Goal: Task Accomplishment & Management: Manage account settings

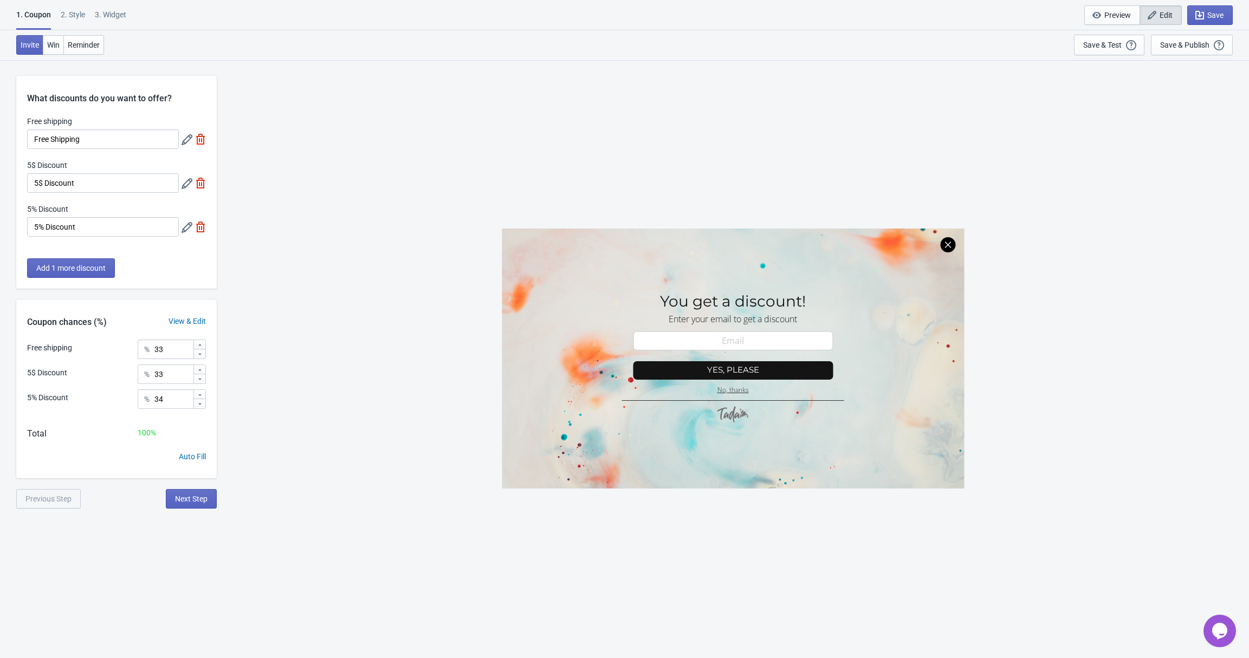
click at [119, 20] on div "3. Widget" at bounding box center [110, 18] width 31 height 19
select select "once"
select select "1"
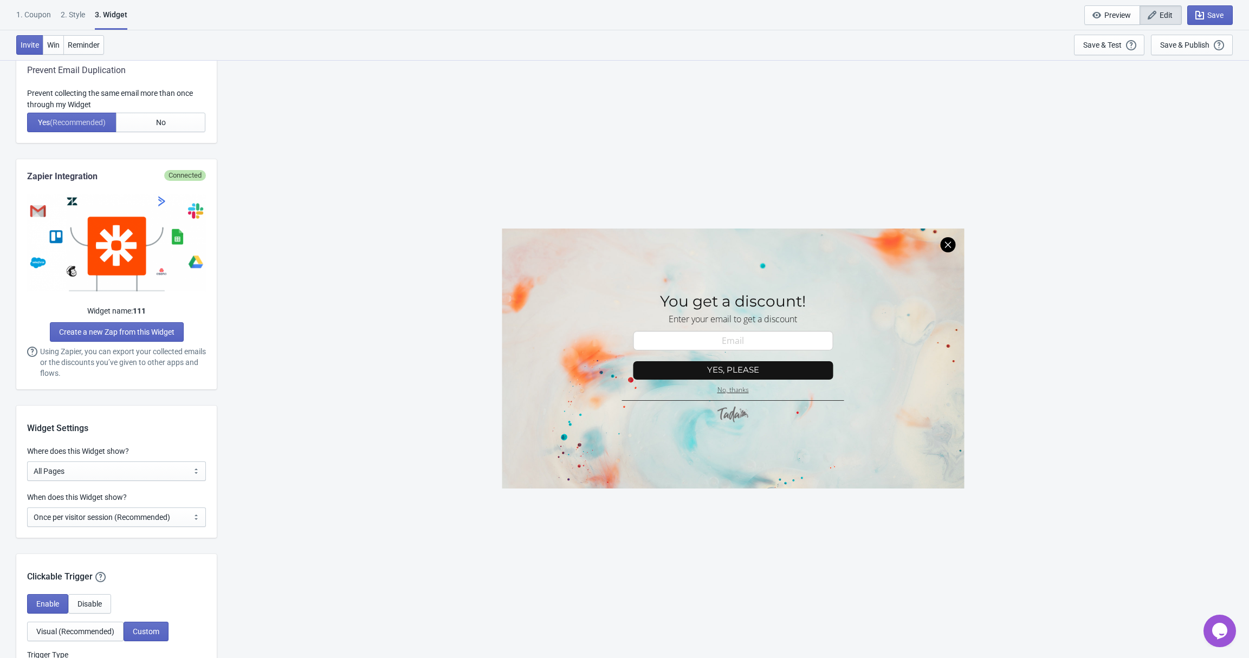
scroll to position [783, 0]
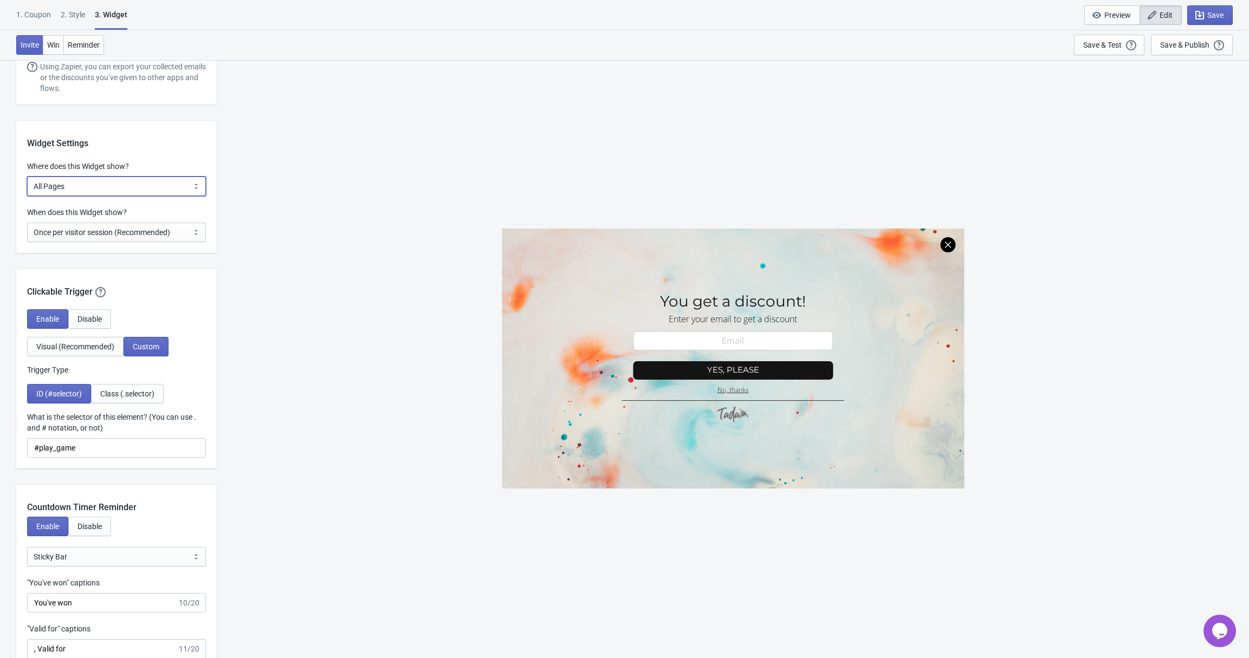
click at [61, 190] on select "All Pages All Product Pages All Blog Pages All Static Pages Specific Product(s)…" at bounding box center [116, 187] width 179 height 20
select select "specificURL"
click at [27, 177] on select "All Pages All Product Pages All Blog Pages All Static Pages Specific Product(s)…" at bounding box center [116, 187] width 179 height 20
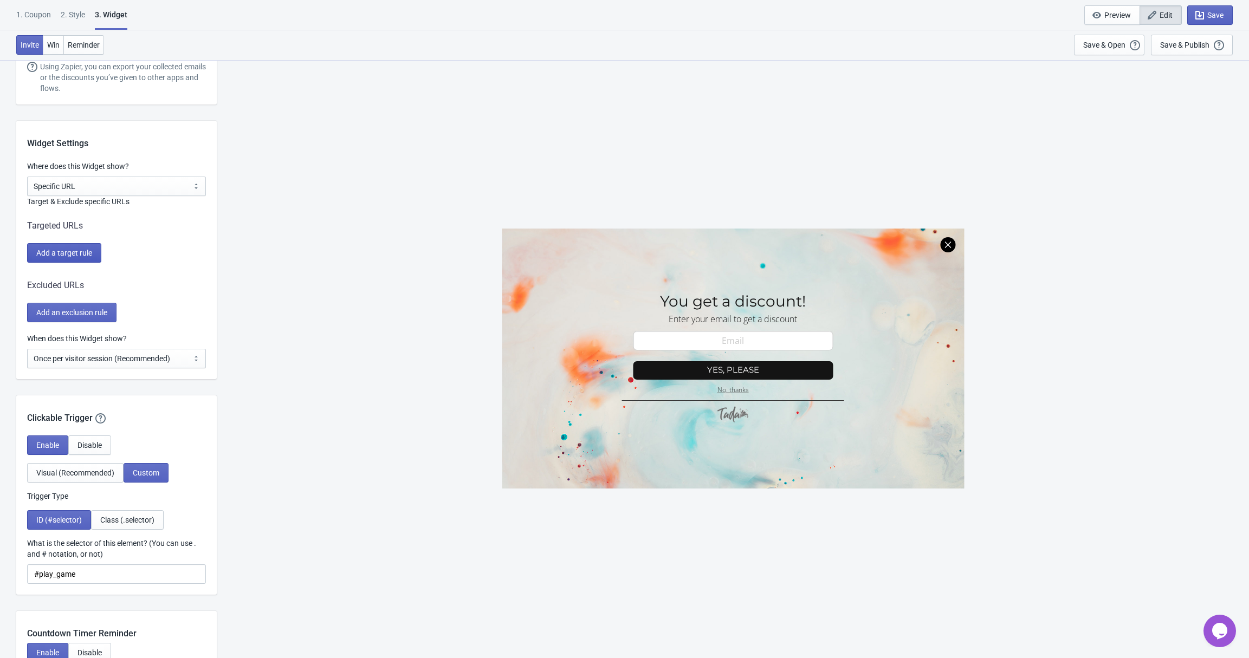
click at [86, 251] on span "Add a target rule" at bounding box center [64, 253] width 56 height 9
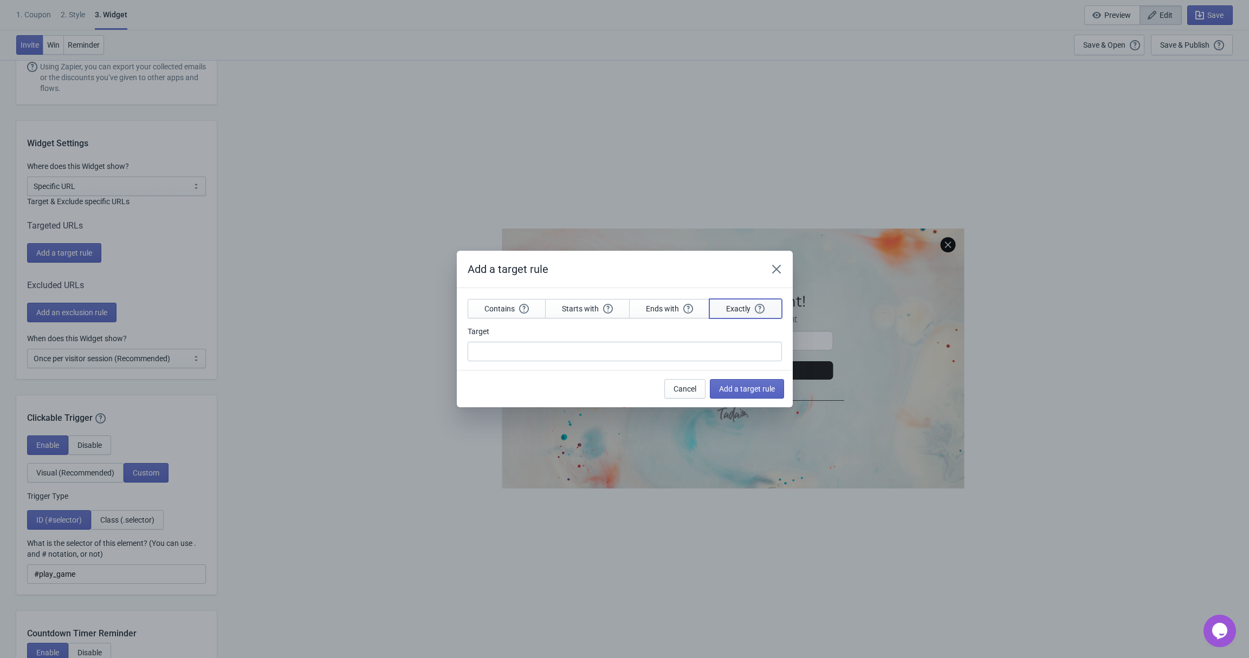
click at [719, 310] on button "Exactly" at bounding box center [745, 309] width 72 height 20
click at [635, 350] on input "Target" at bounding box center [625, 352] width 314 height 20
paste input "this-is-a-demo-of-tada-page"
click at [635, 350] on input "this-is-a-demo-of-tada-page" at bounding box center [625, 352] width 314 height 20
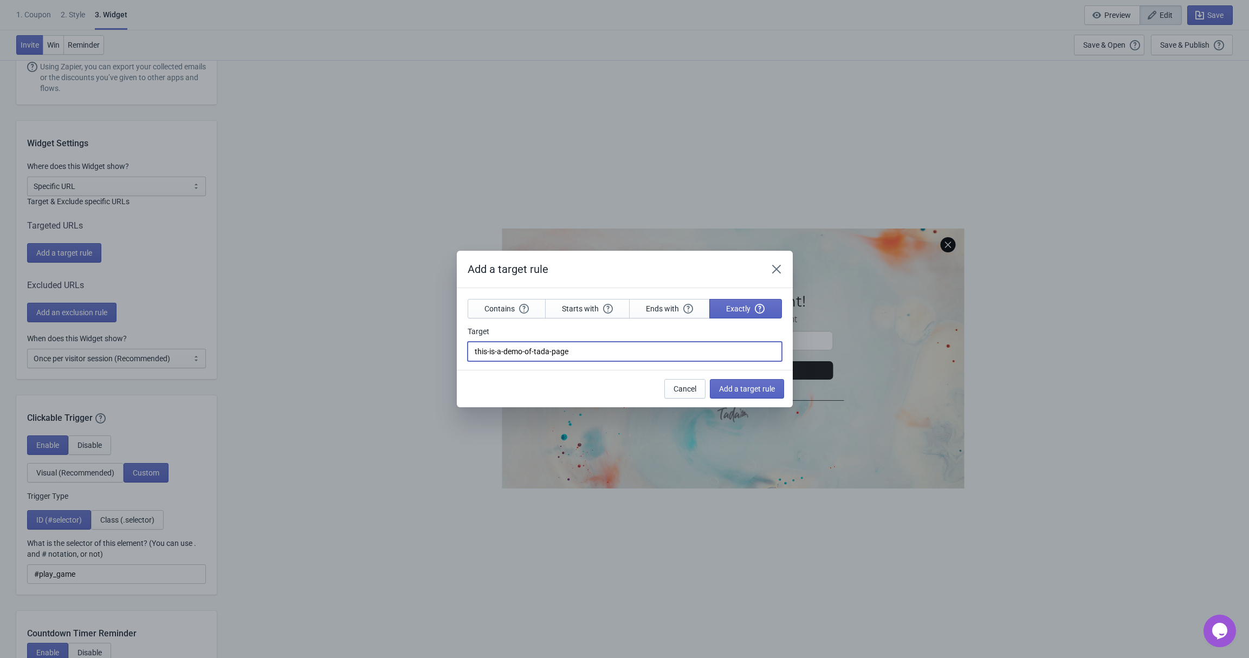
click at [635, 350] on input "this-is-a-demo-of-tada-page" at bounding box center [625, 352] width 314 height 20
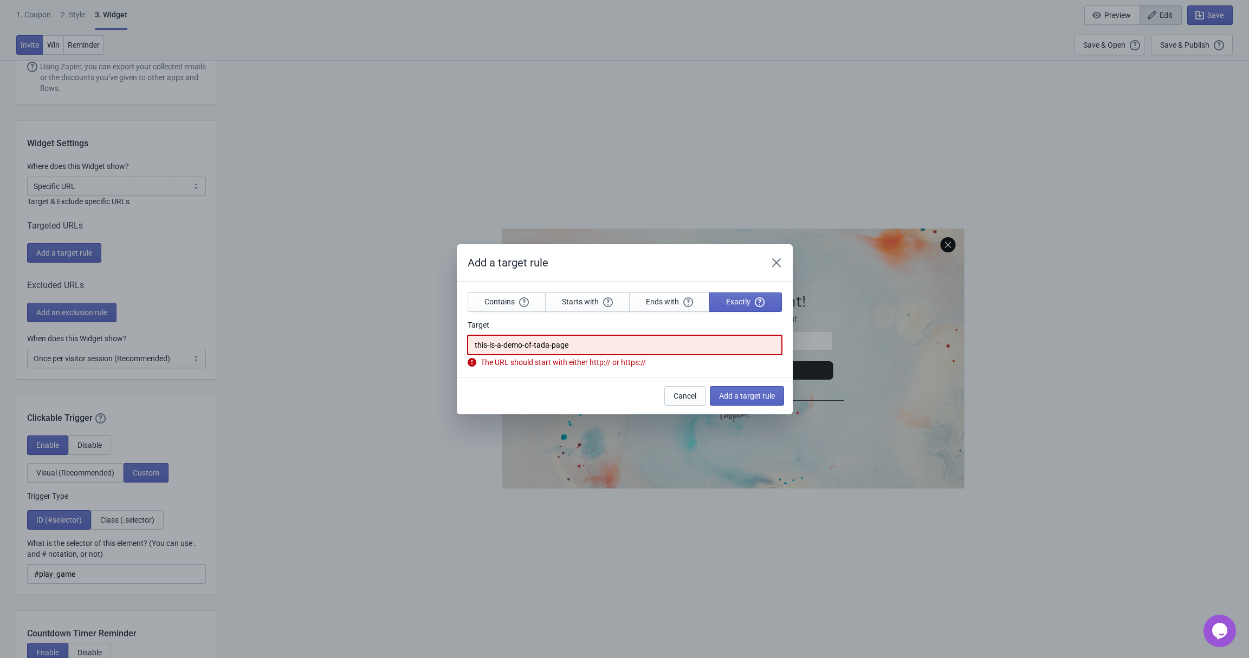
click at [601, 349] on input "this-is-a-demo-of-tada-page" at bounding box center [625, 345] width 314 height 20
paste input "https://linkest-developing.myshopify.com/page/"
type input "https://linkest-developing.myshopify.com/page/this-is-a-demo-of-tada-page"
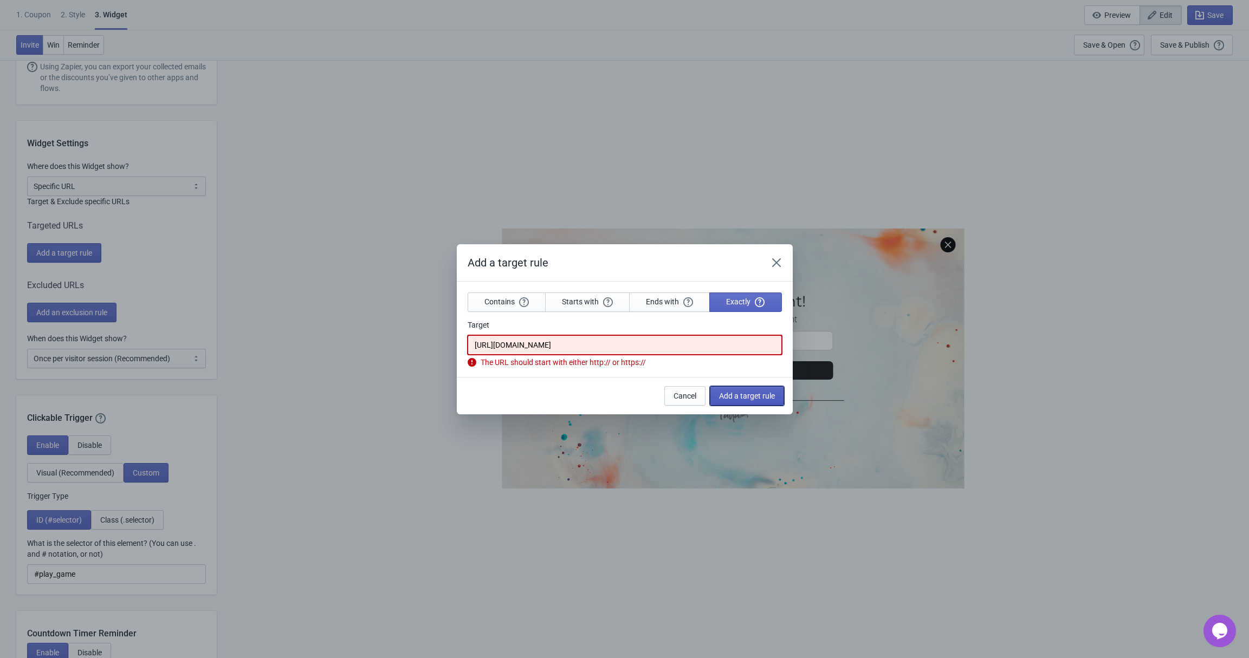
click at [763, 395] on button "Add a target rule" at bounding box center [747, 396] width 74 height 20
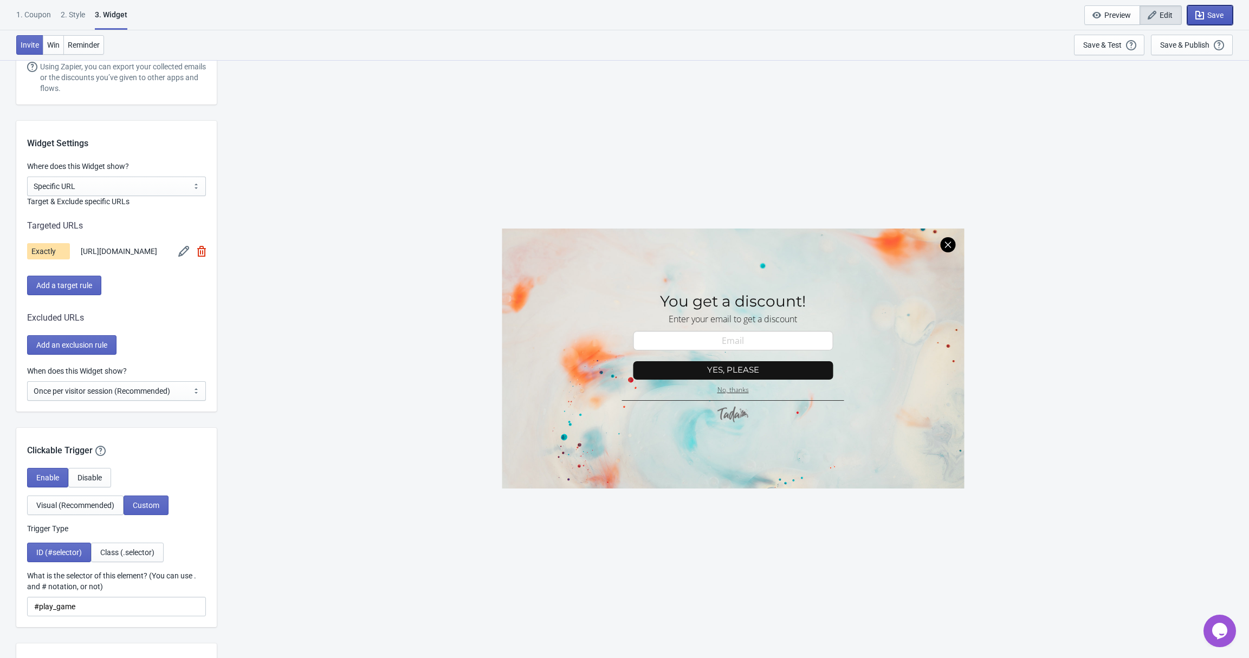
click at [1197, 20] on icon "button" at bounding box center [1199, 15] width 11 height 11
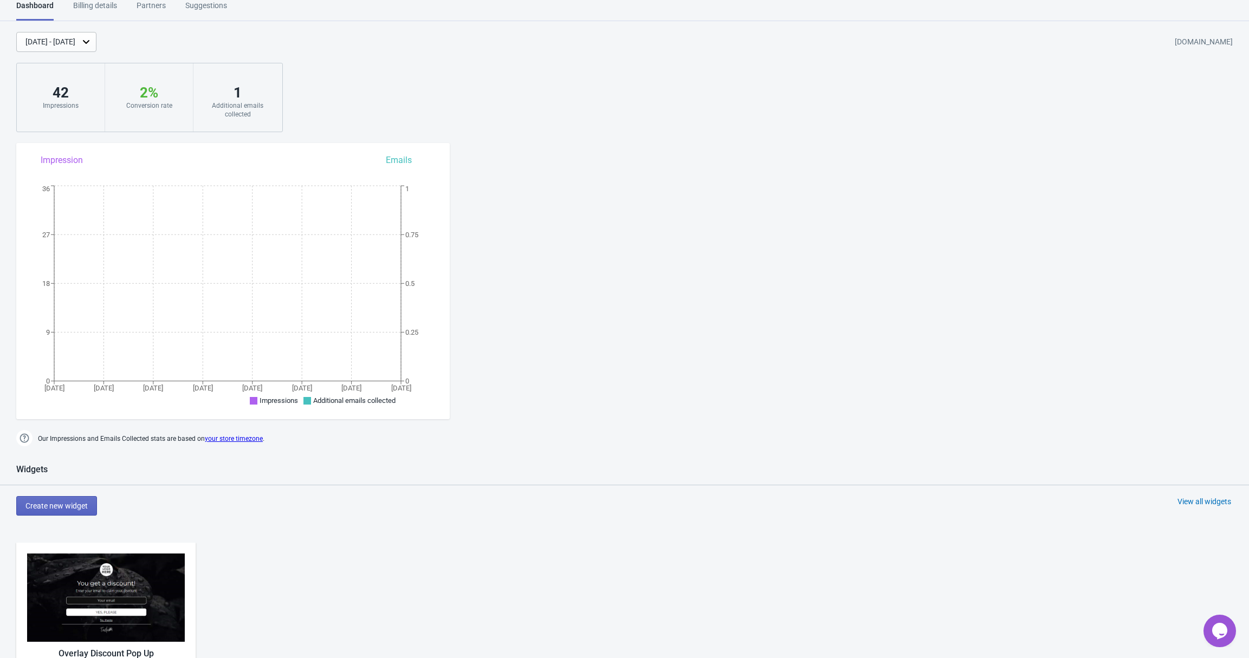
scroll to position [490, 0]
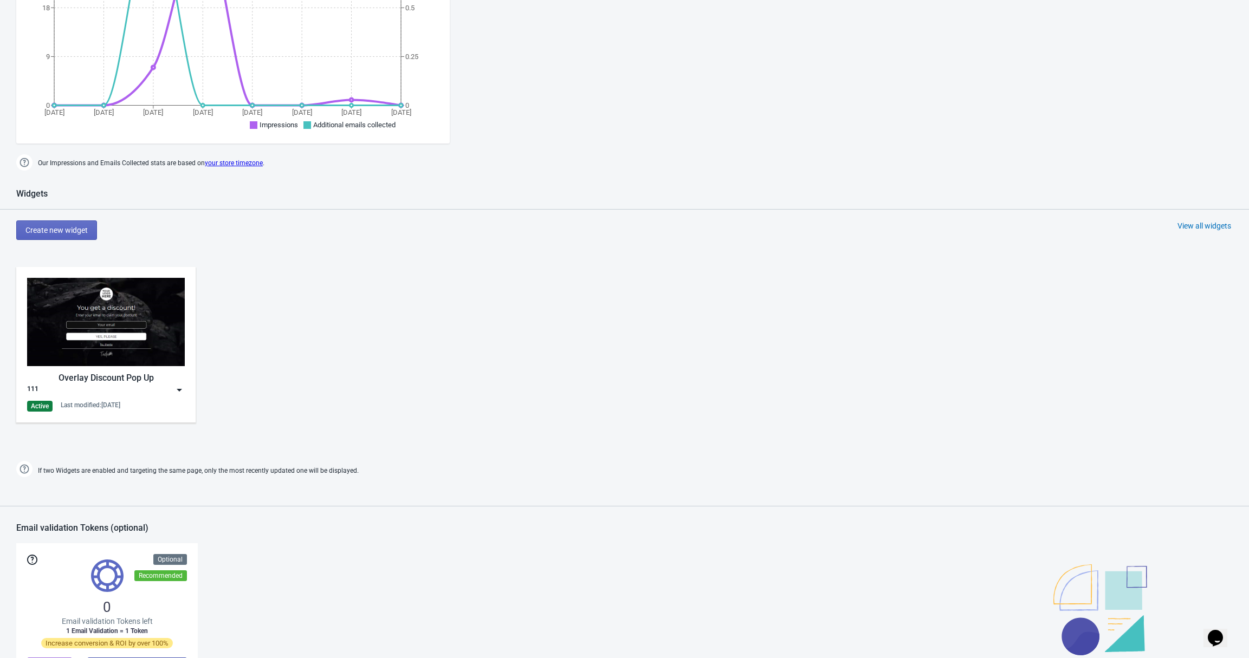
scroll to position [490, 0]
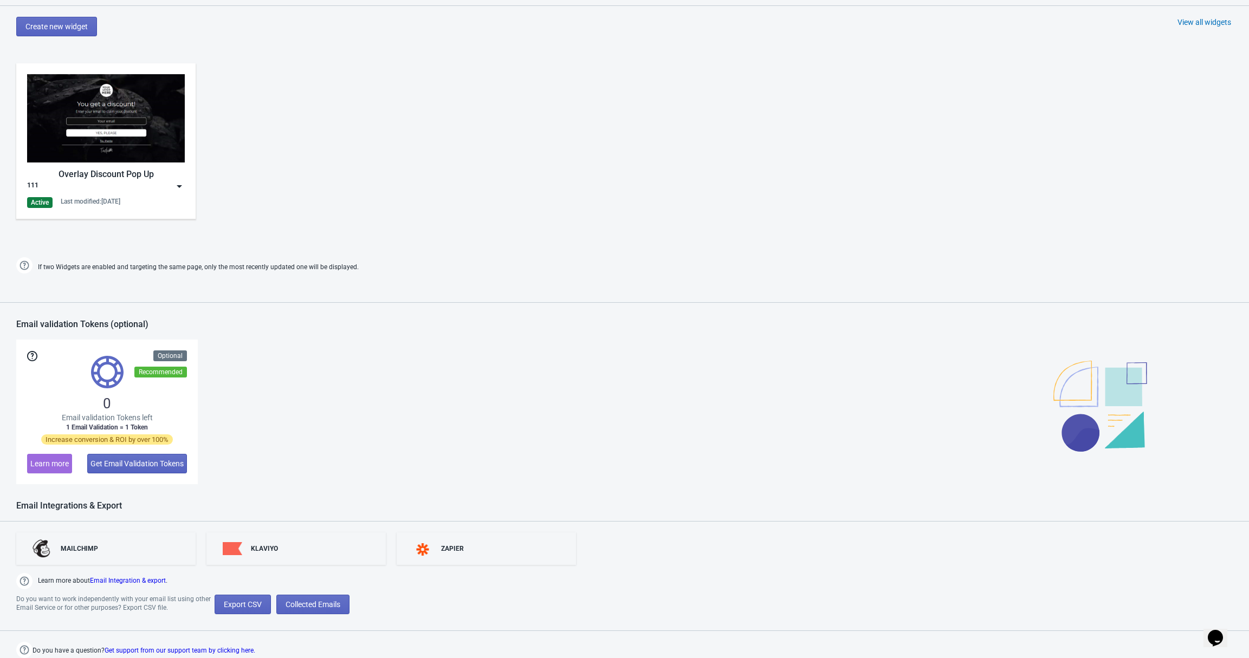
click at [164, 189] on div "111" at bounding box center [106, 186] width 158 height 11
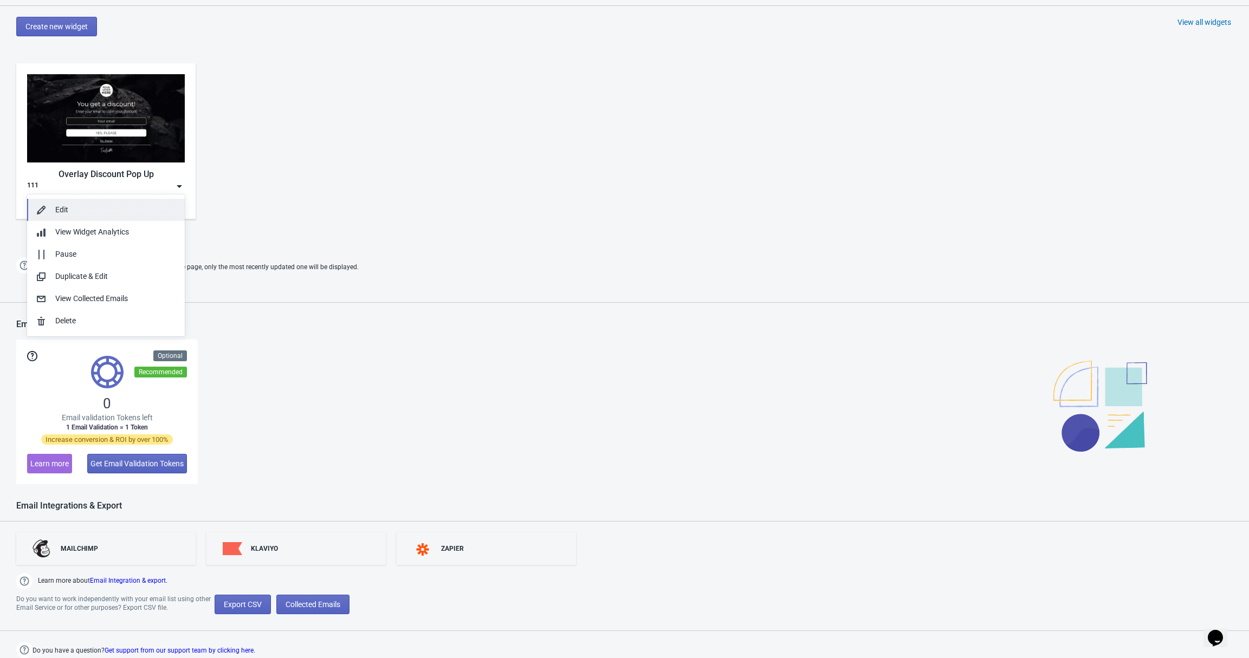
click at [108, 217] on button "Edit" at bounding box center [106, 210] width 158 height 22
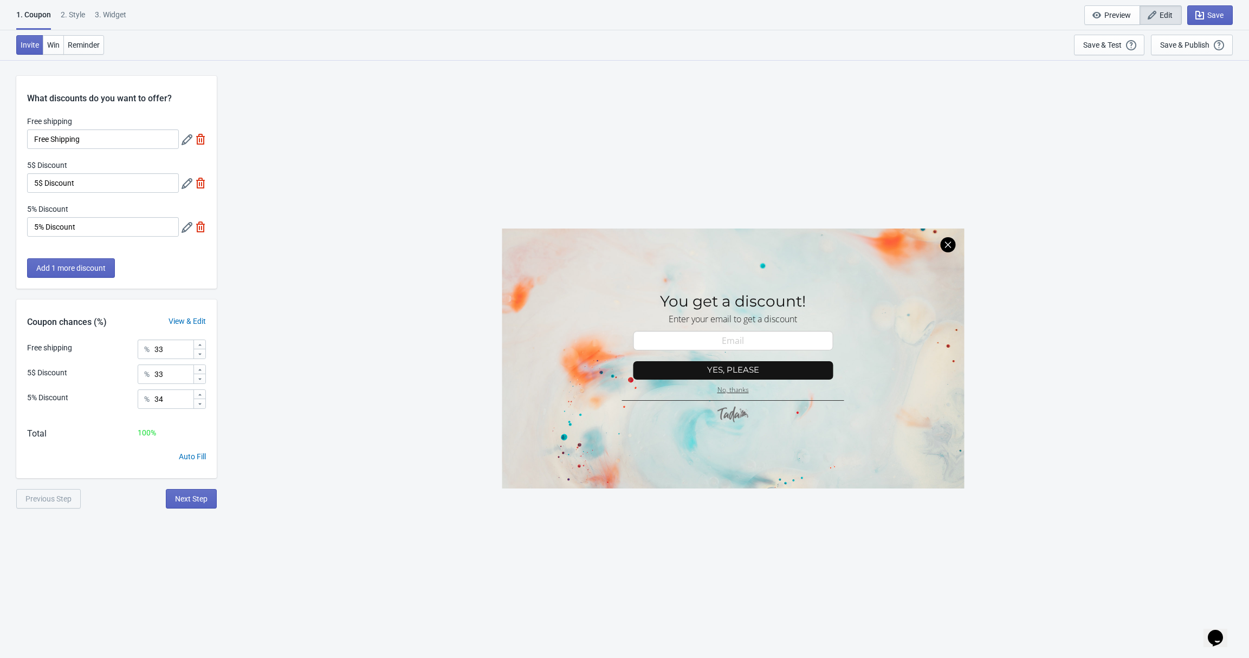
click at [112, 17] on div "3. Widget" at bounding box center [110, 18] width 31 height 19
select select "specificURL"
select select "once"
select select "1"
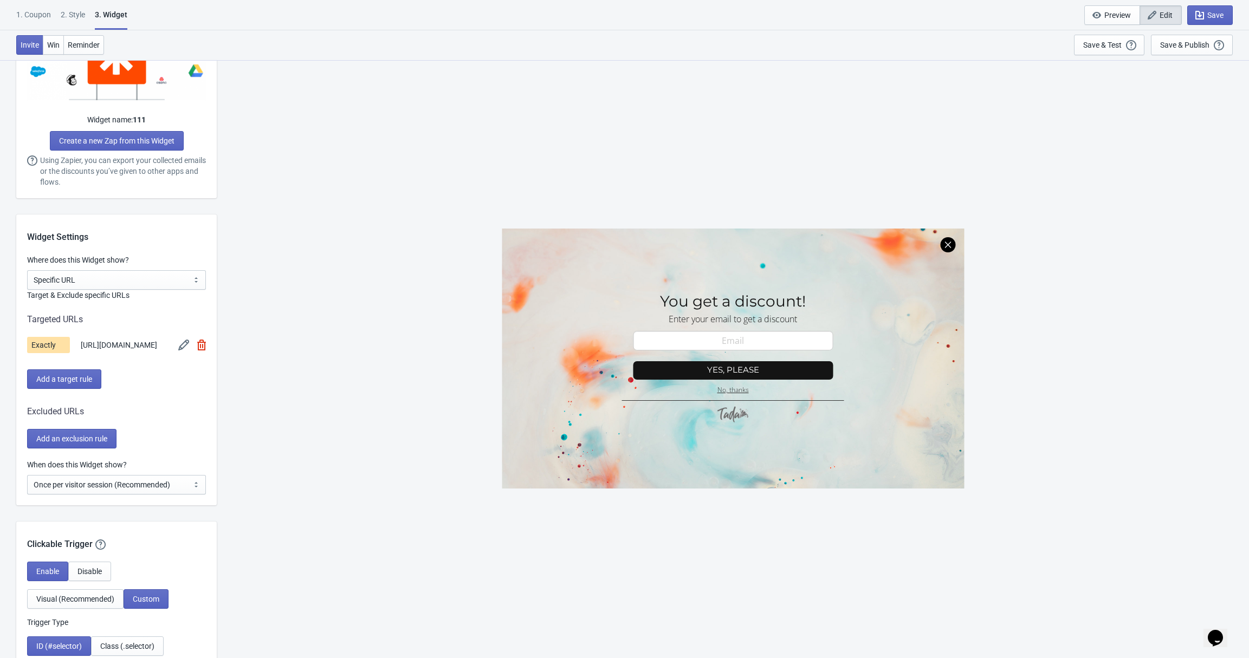
scroll to position [780, 0]
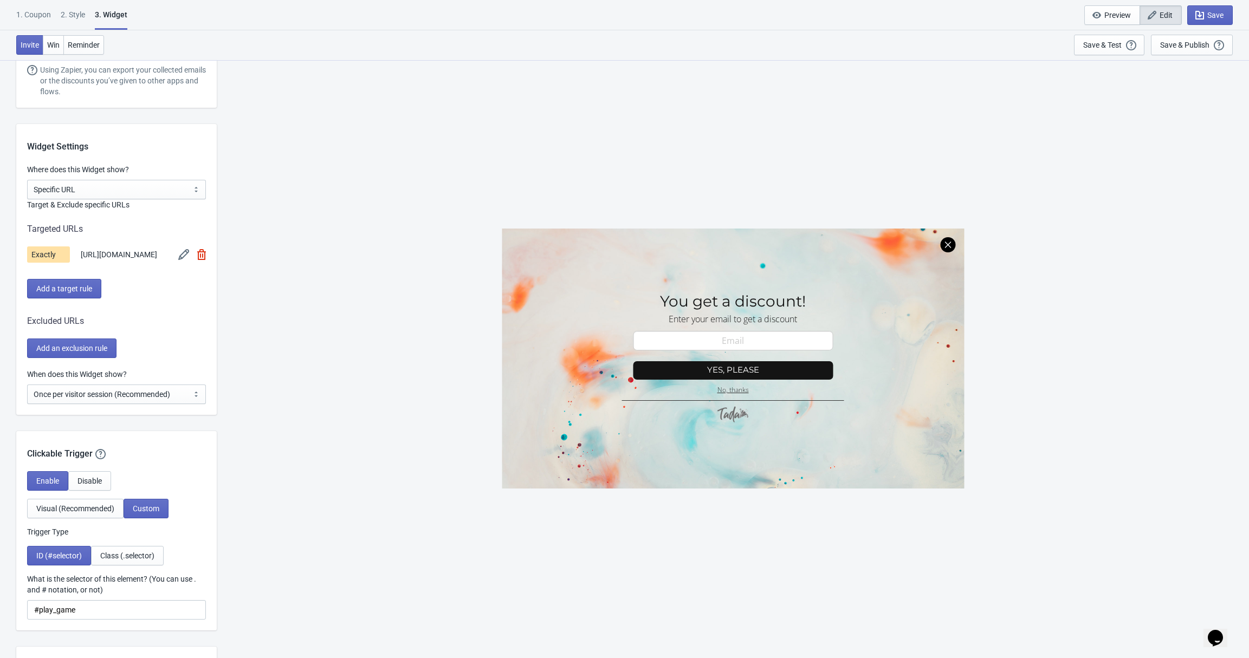
click at [189, 260] on img at bounding box center [183, 254] width 11 height 11
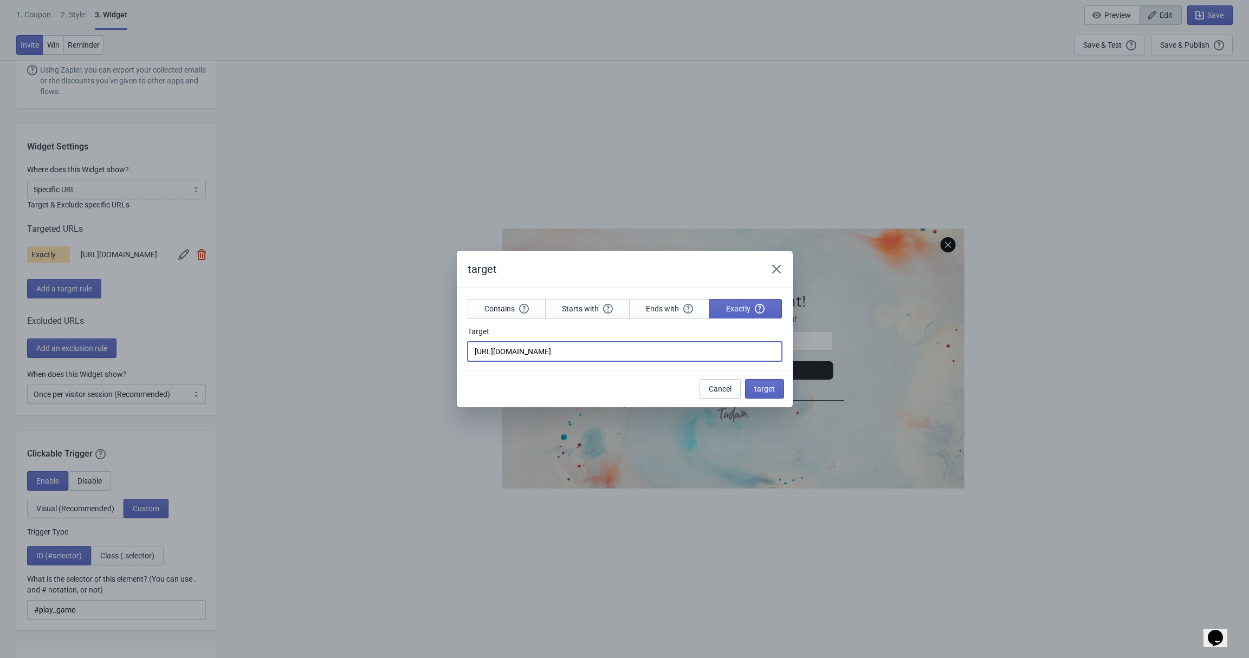
click at [568, 353] on input "https://linkest-developing.myshopify.com/page/this-is-a-demo-of-tada-page" at bounding box center [625, 352] width 314 height 20
click at [617, 358] on input "https://linkest-developing.myshopify.com/page/this-is-a-demo-of-tada-page" at bounding box center [625, 352] width 314 height 20
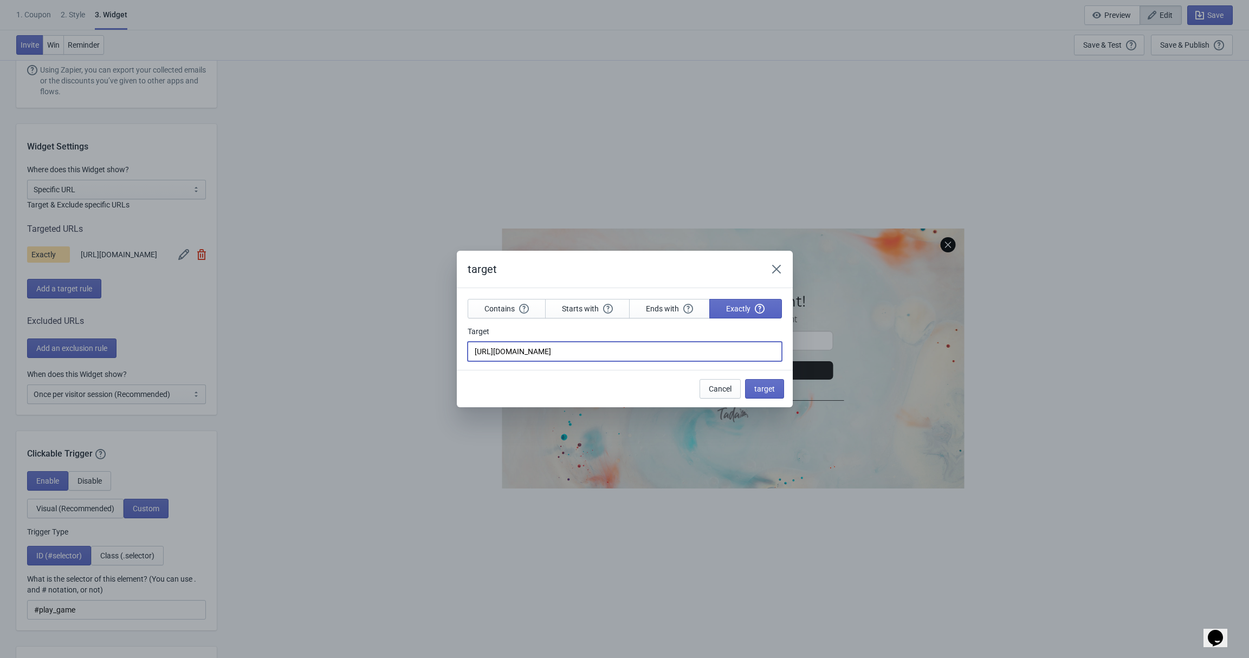
click at [617, 358] on input "https://linkest-developing.myshopify.com/page/this-is-a-demo-of-tada-page" at bounding box center [625, 352] width 314 height 20
paste input "text"
click at [618, 355] on input "Target" at bounding box center [625, 352] width 314 height 20
paste input "text"
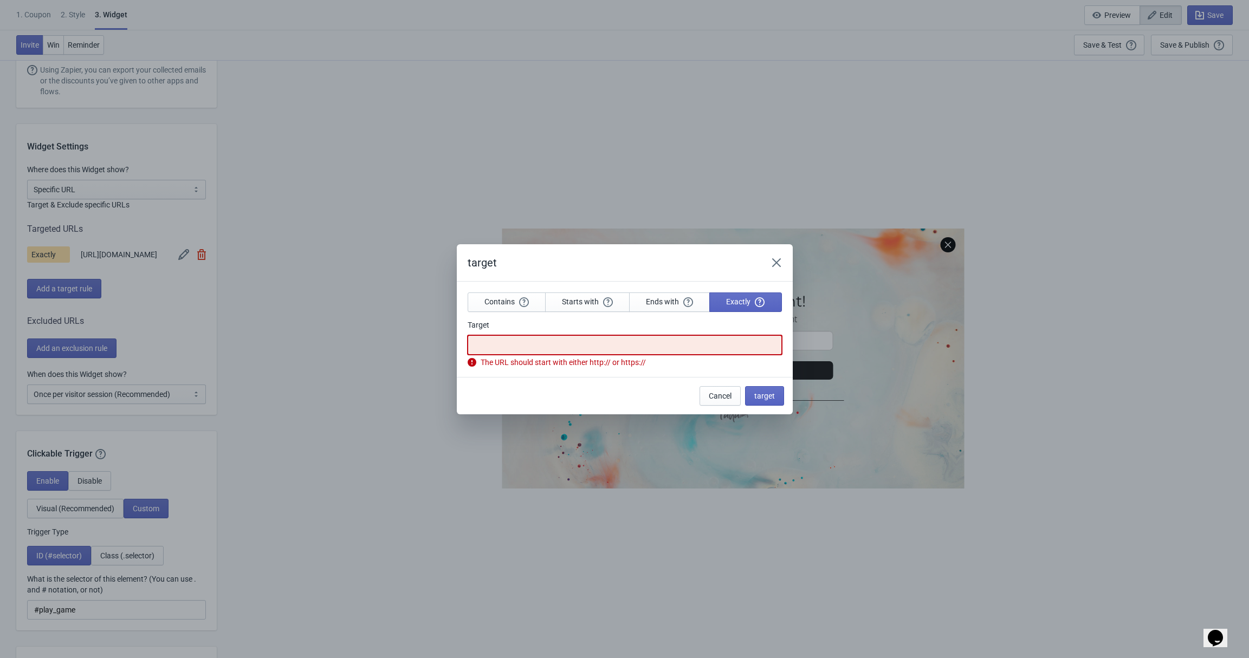
paste input "[URL][DOMAIN_NAME]"
type input "[URL][DOMAIN_NAME]"
click at [770, 397] on button "target" at bounding box center [764, 396] width 39 height 20
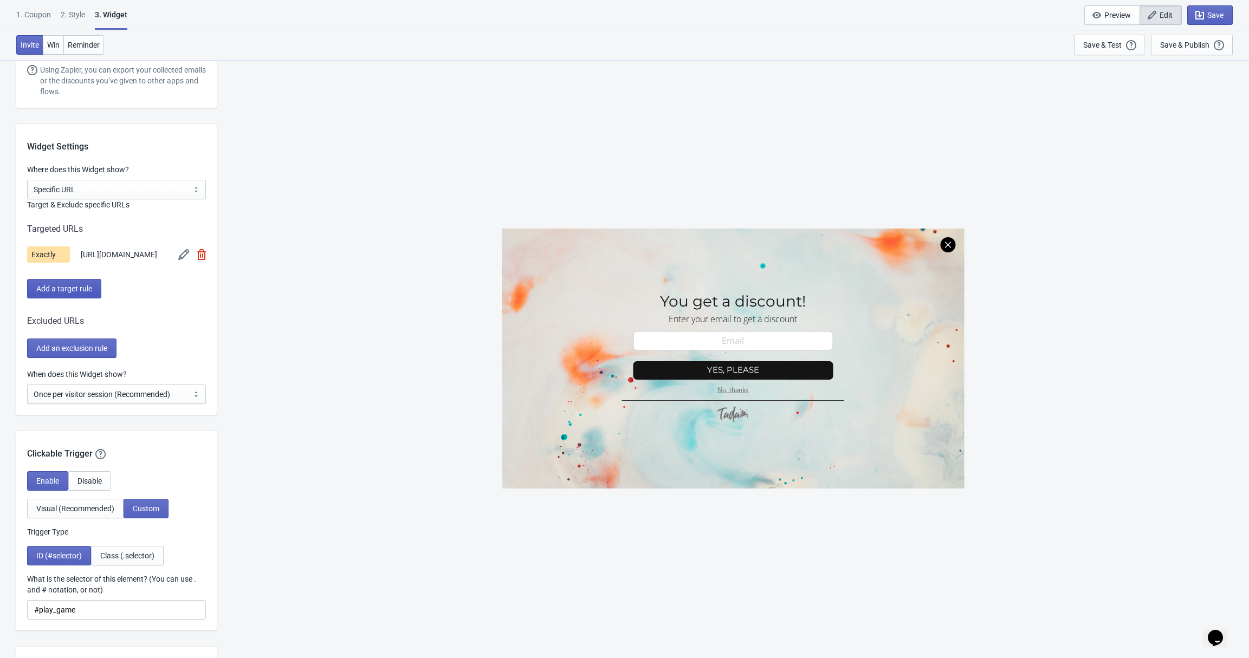
click at [81, 299] on button "Add a target rule" at bounding box center [64, 289] width 74 height 20
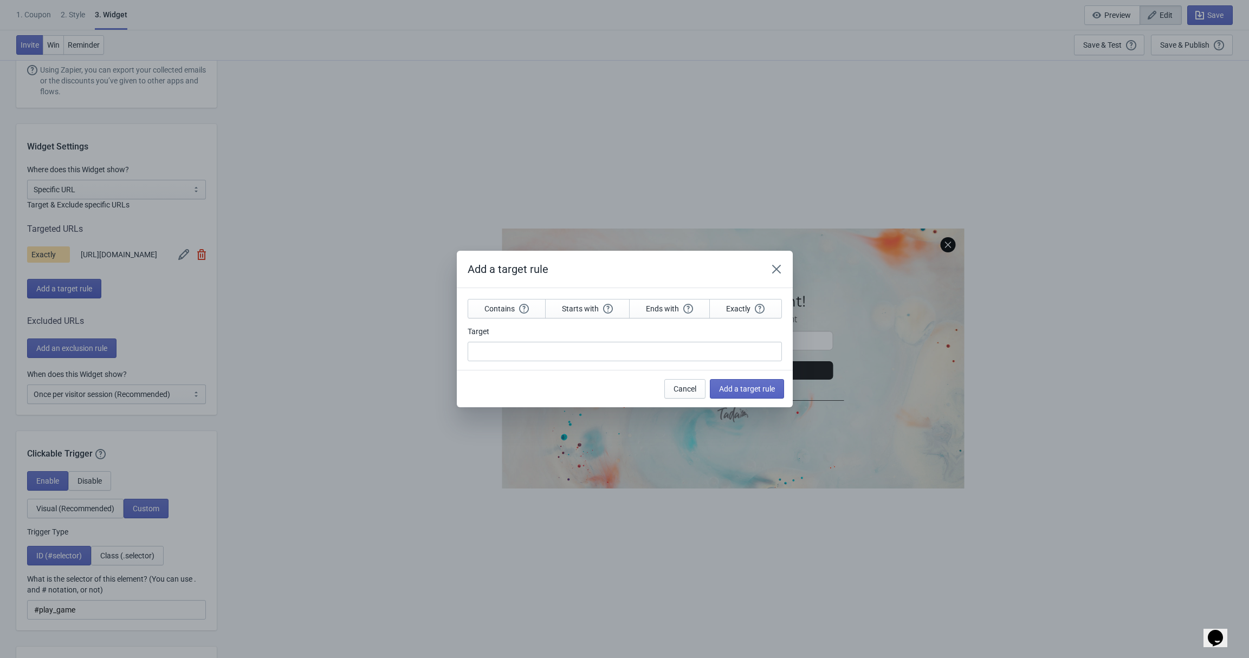
scroll to position [0, 0]
click at [585, 306] on span "Starts with" at bounding box center [587, 309] width 51 height 10
click at [598, 349] on input "Target" at bounding box center [625, 352] width 314 height 20
paste input "[URL][DOMAIN_NAME]"
type input "[URL][DOMAIN_NAME]"
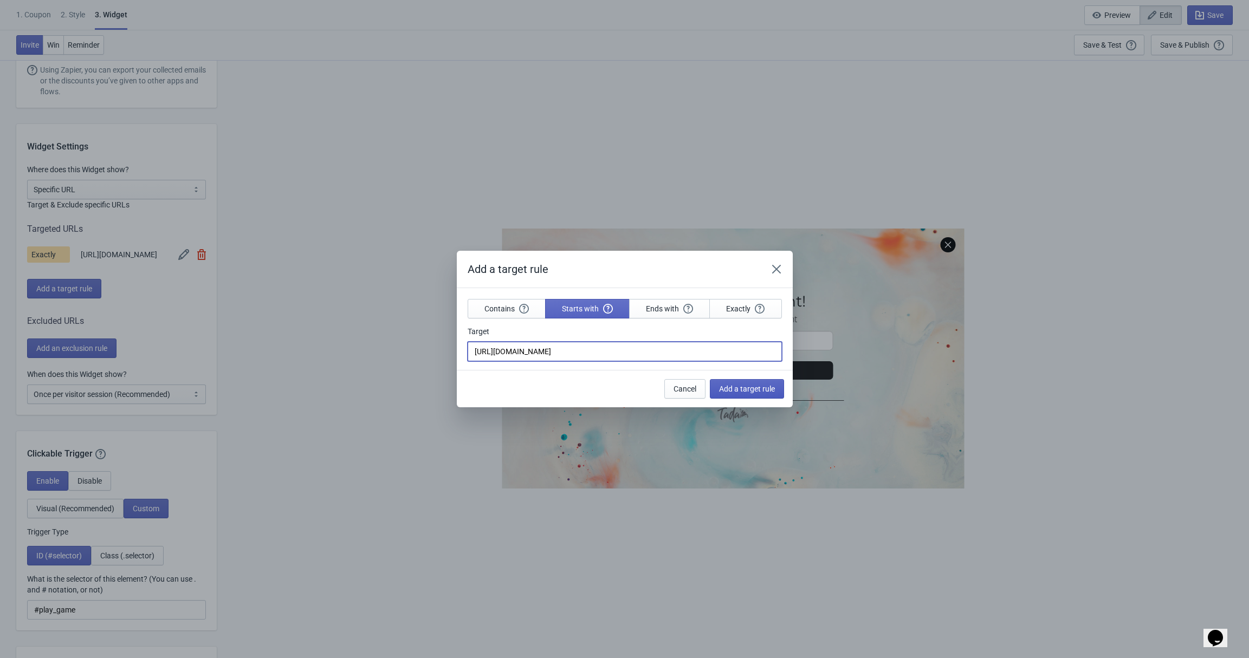
click at [741, 390] on span "Add a target rule" at bounding box center [747, 389] width 56 height 9
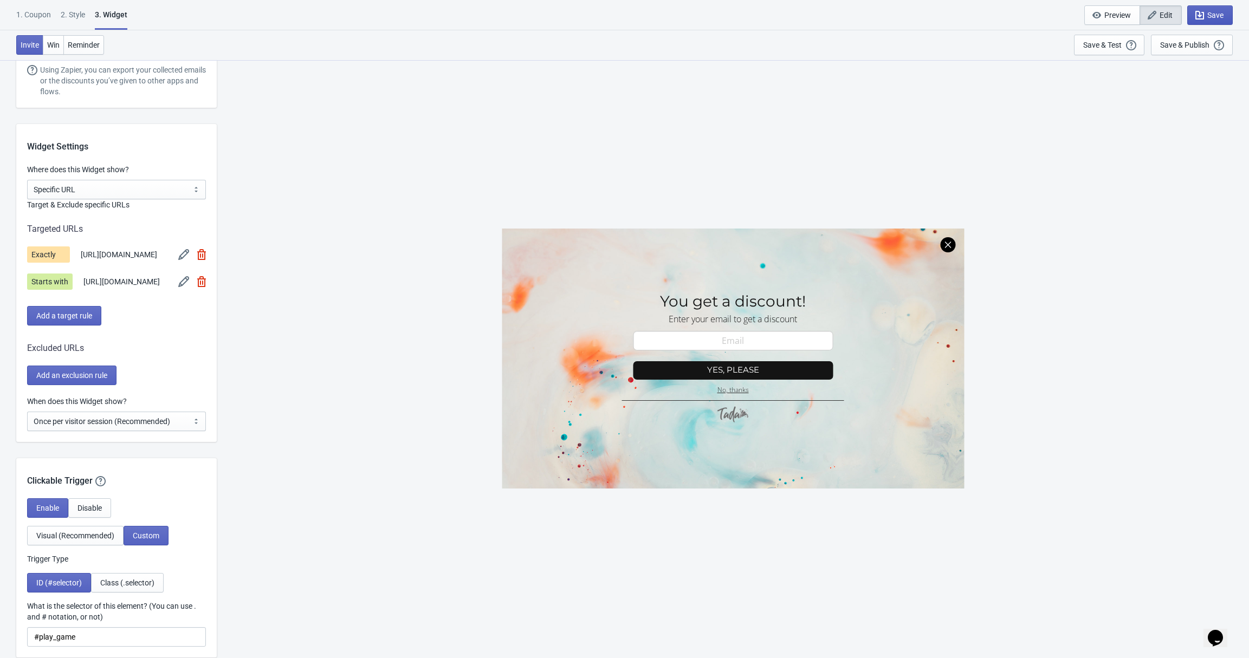
click at [1211, 17] on span "Save" at bounding box center [1215, 15] width 16 height 9
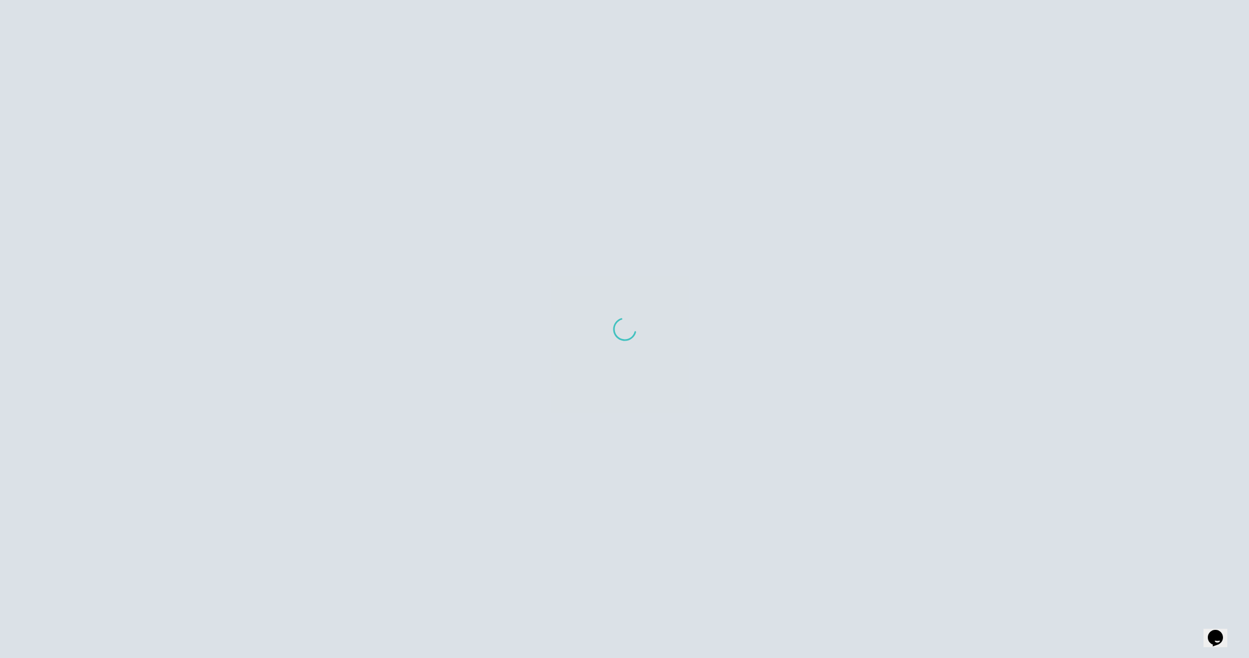
scroll to position [490, 0]
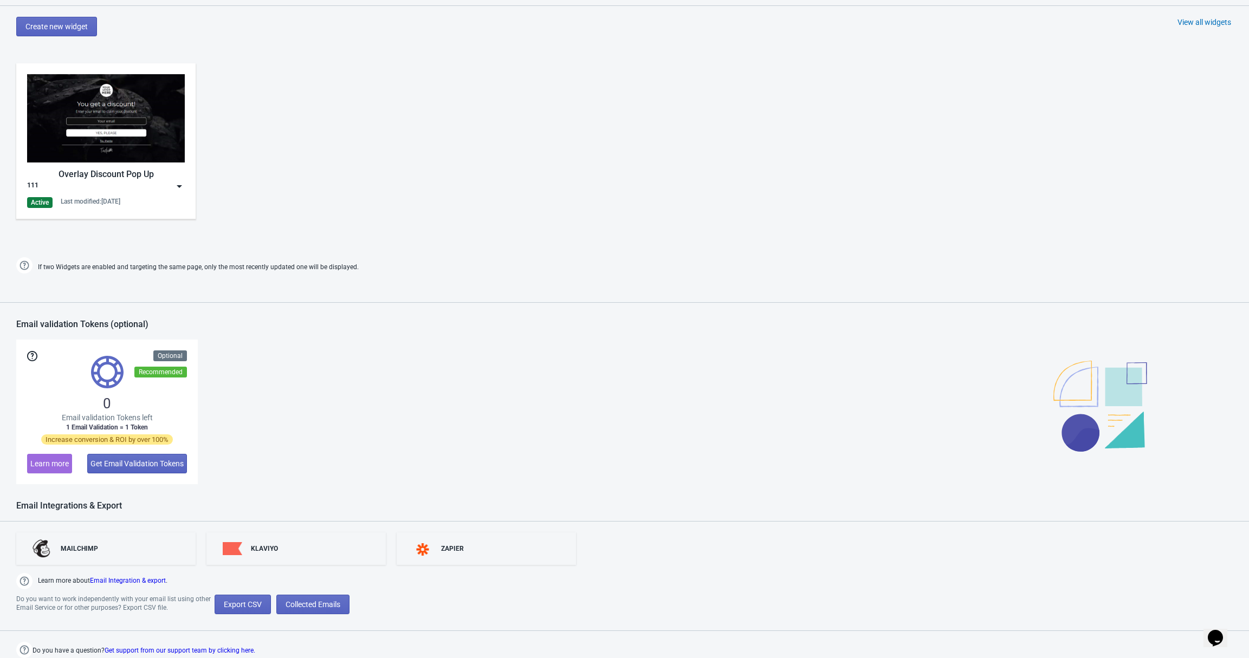
click at [167, 172] on div "Overlay Discount Pop Up" at bounding box center [106, 174] width 158 height 13
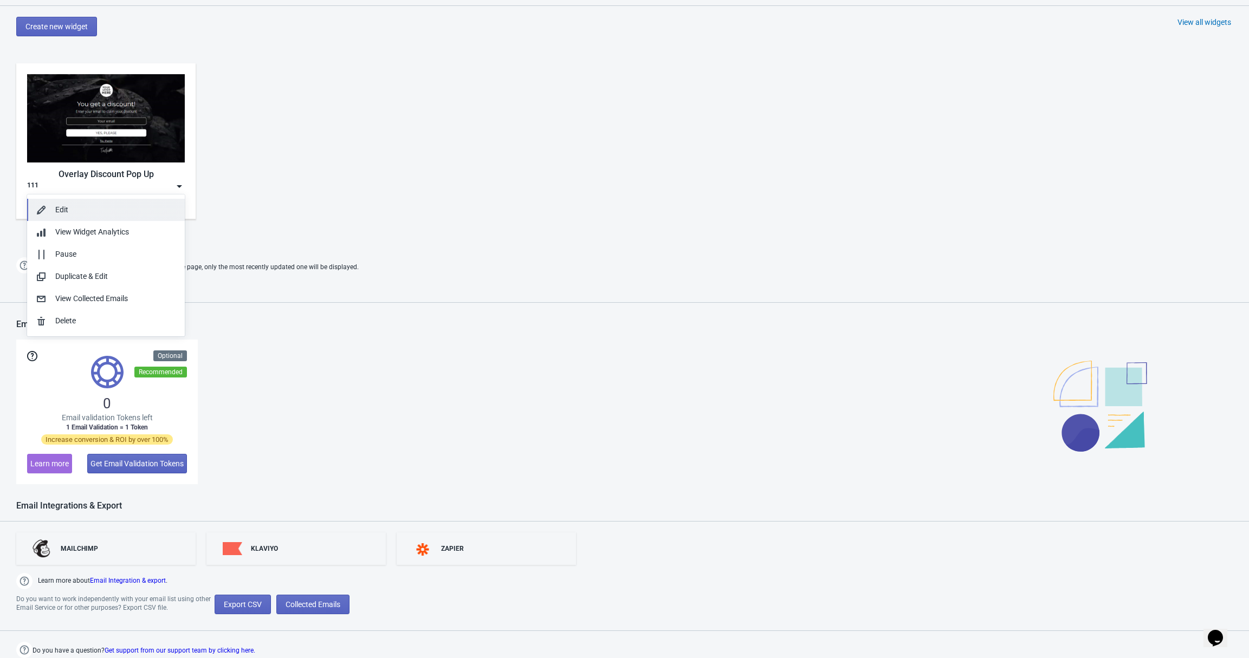
click at [101, 212] on div "Edit" at bounding box center [115, 209] width 121 height 11
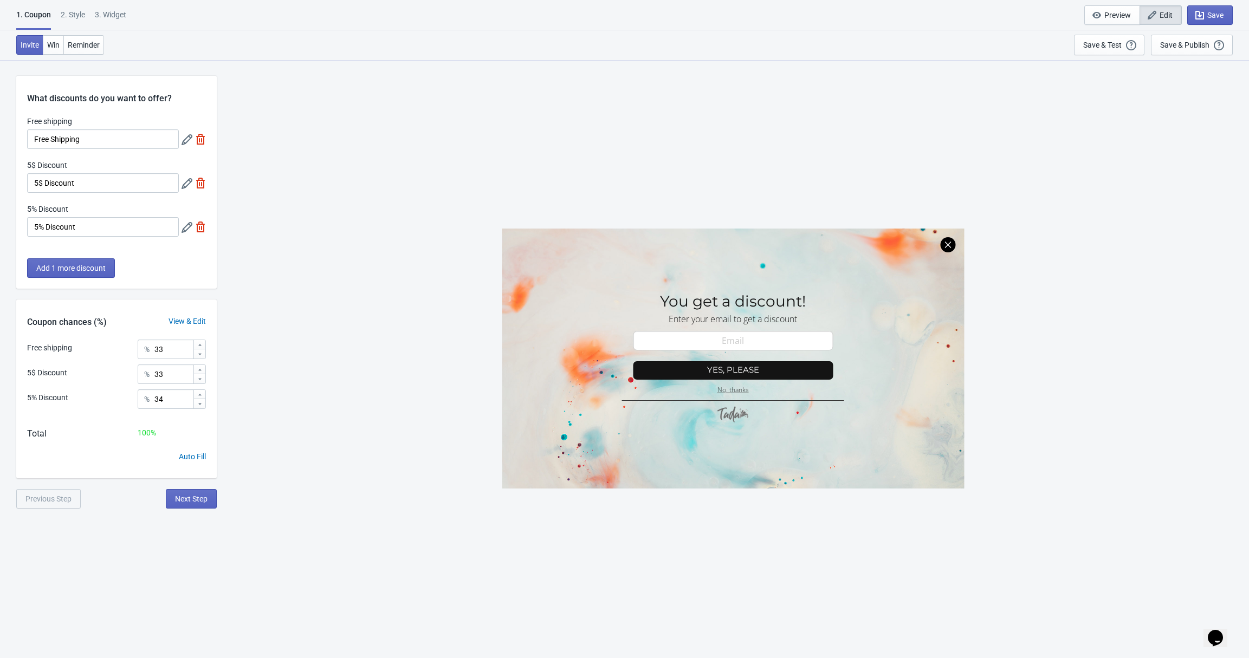
click at [118, 17] on div "3. Widget" at bounding box center [110, 18] width 31 height 19
select select "specificURL"
select select "once"
select select "1"
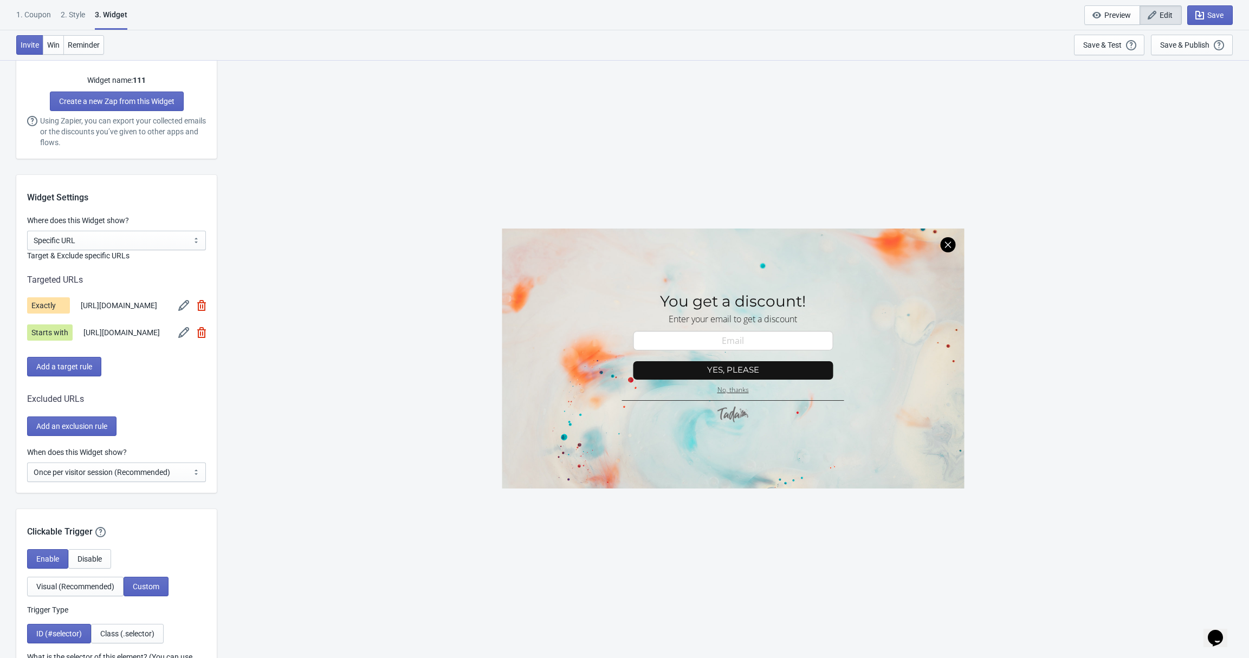
scroll to position [1061, 0]
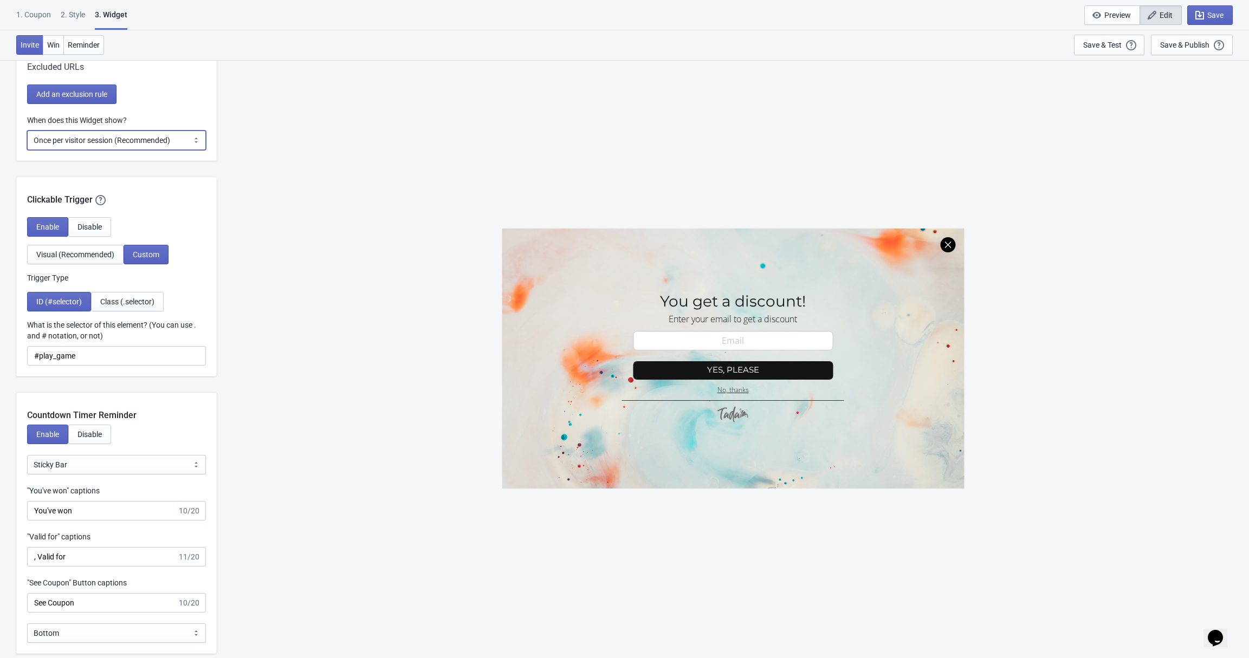
click at [109, 150] on select "Every new visit of page Once every period of time Once per visitor session (Rec…" at bounding box center [116, 141] width 179 height 20
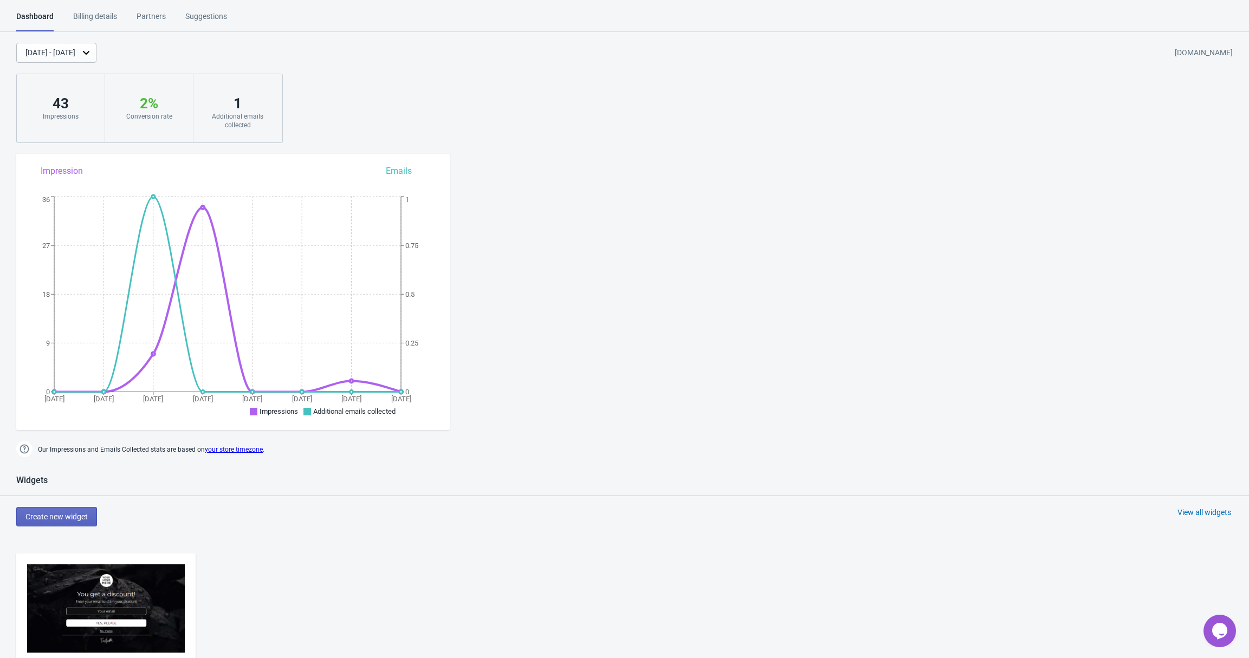
scroll to position [409, 0]
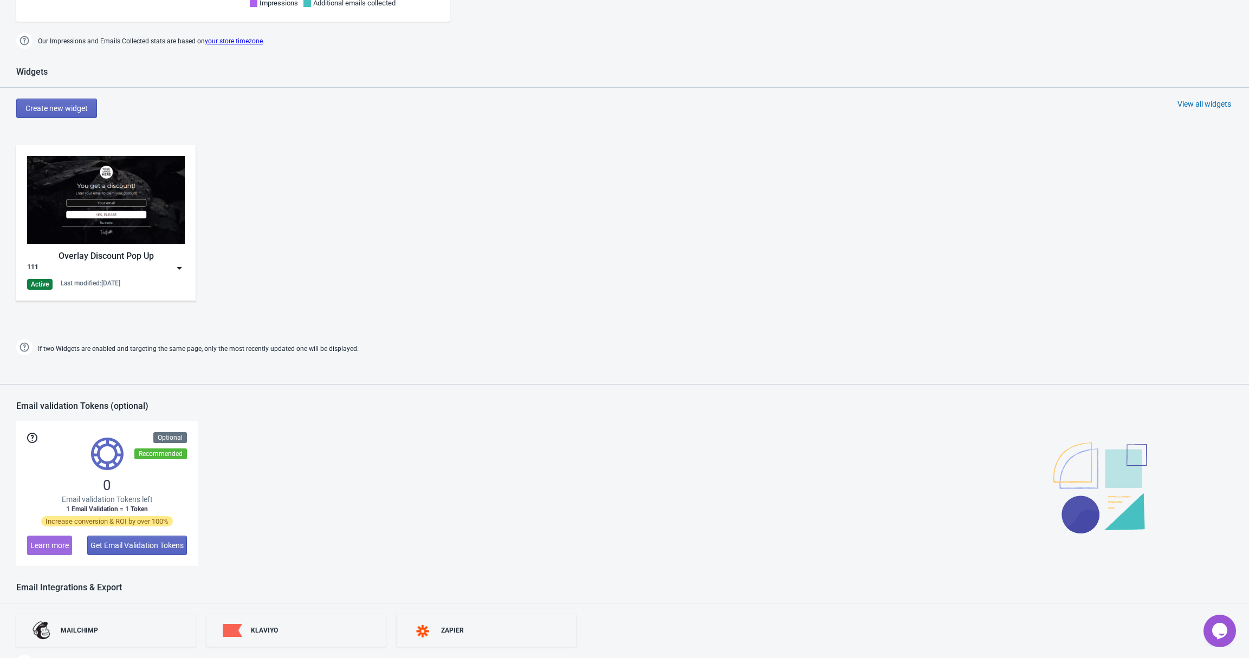
click at [133, 264] on div "111" at bounding box center [106, 268] width 158 height 11
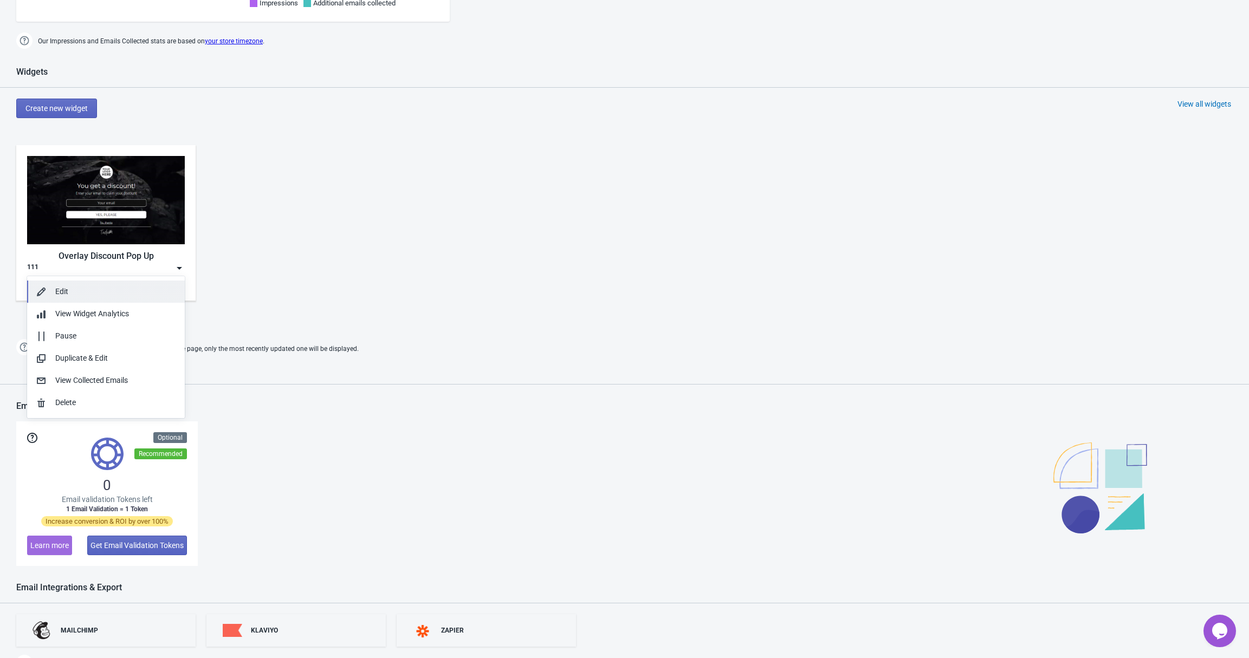
click at [89, 296] on div "Edit" at bounding box center [115, 291] width 121 height 11
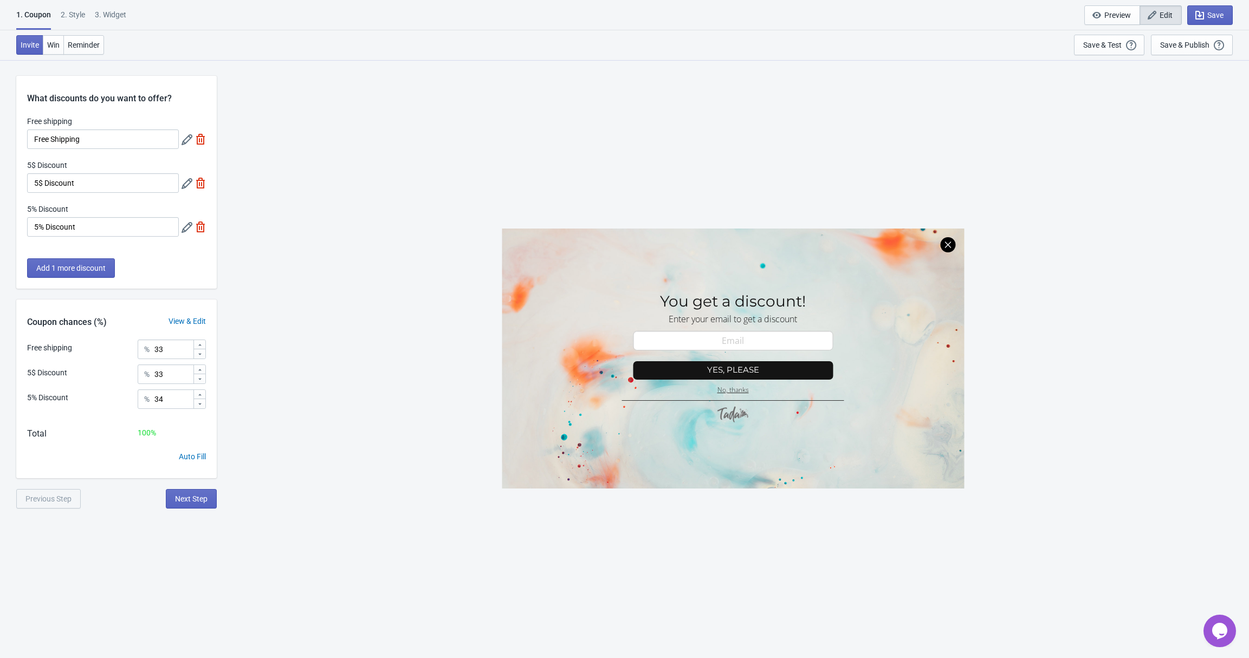
click at [106, 18] on div "3. Widget" at bounding box center [110, 18] width 31 height 19
select select "specificURL"
select select "once"
select select "1"
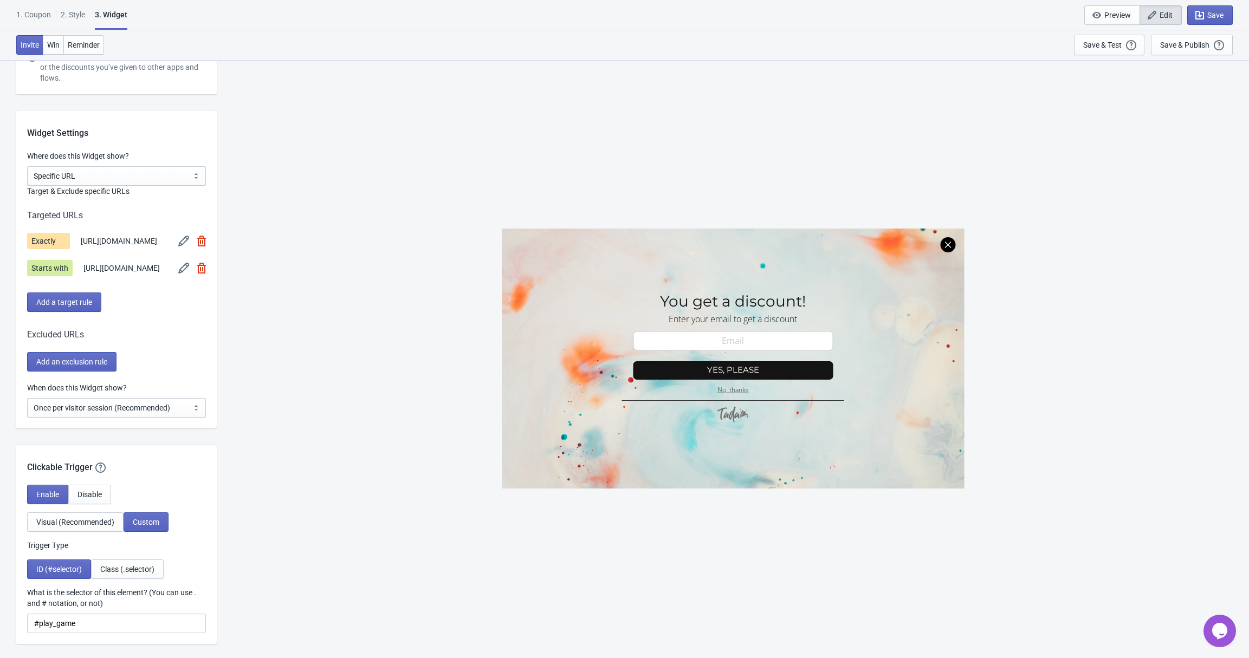
scroll to position [793, 0]
click at [74, 307] on span "Add a target rule" at bounding box center [64, 303] width 56 height 9
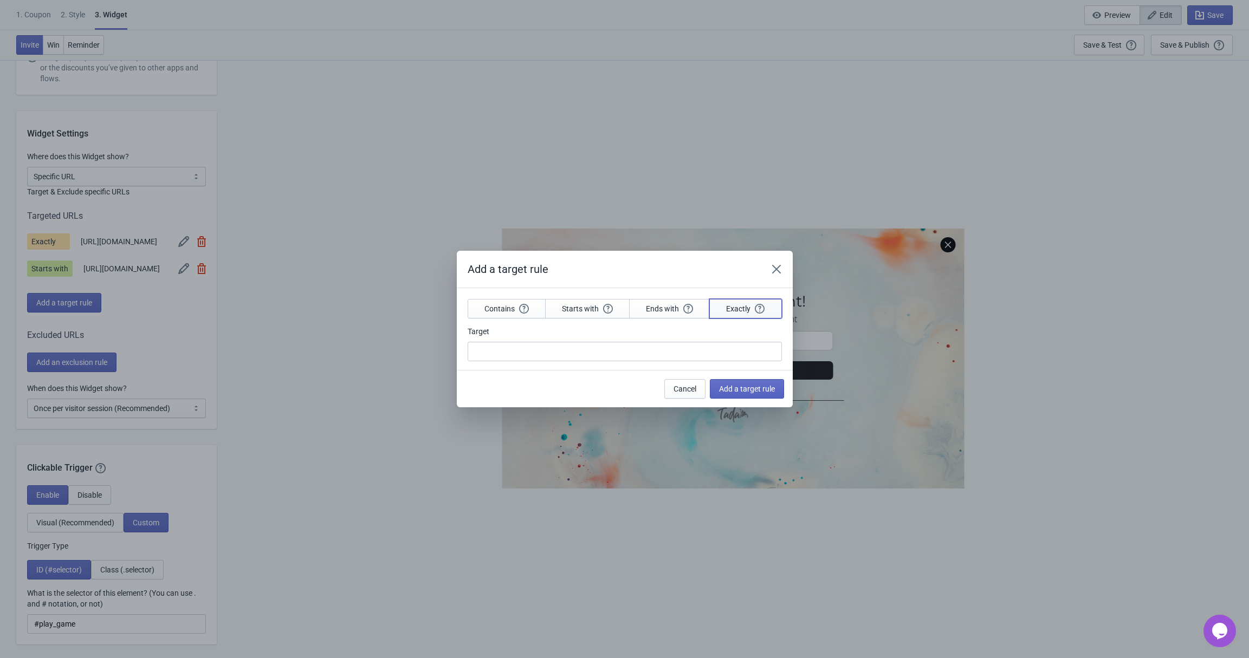
click at [754, 308] on span "Exactly" at bounding box center [745, 309] width 38 height 10
click at [599, 346] on input "Target" at bounding box center [625, 352] width 314 height 20
click at [517, 347] on input "Target" at bounding box center [625, 352] width 314 height 20
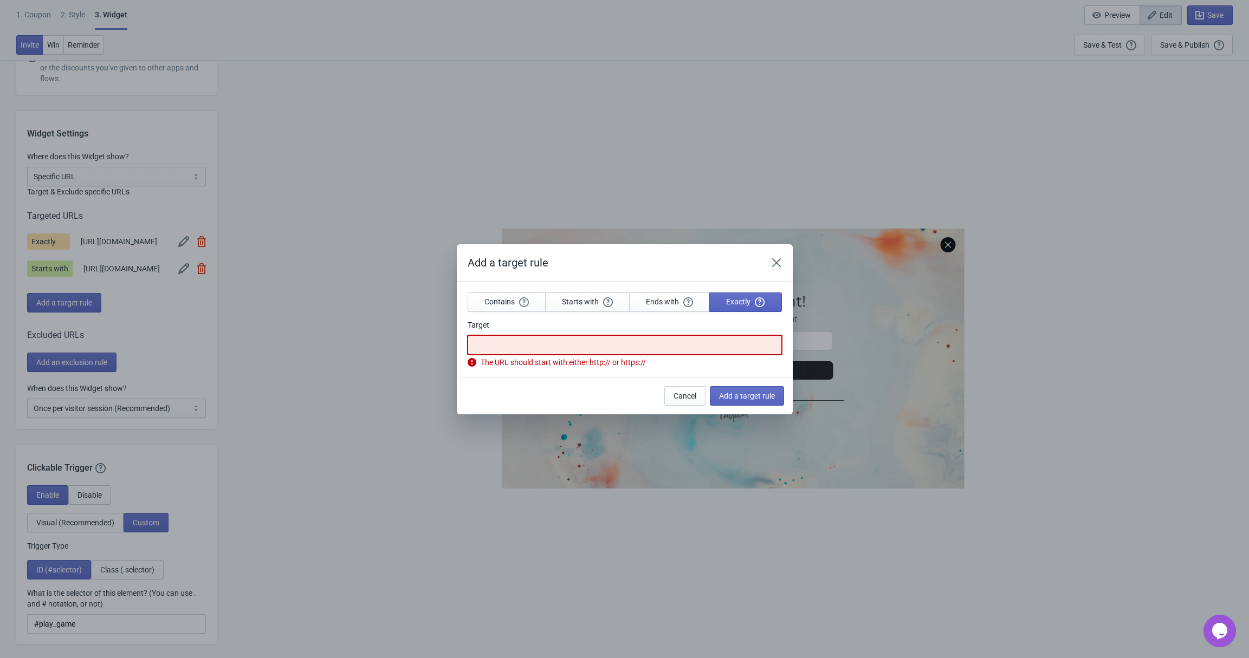
click at [599, 341] on input "Target" at bounding box center [625, 345] width 314 height 20
paste input "[URL][DOMAIN_NAME]"
type input "[URL][DOMAIN_NAME]"
click at [573, 381] on div "Cancel Add a target rule" at bounding box center [620, 392] width 327 height 28
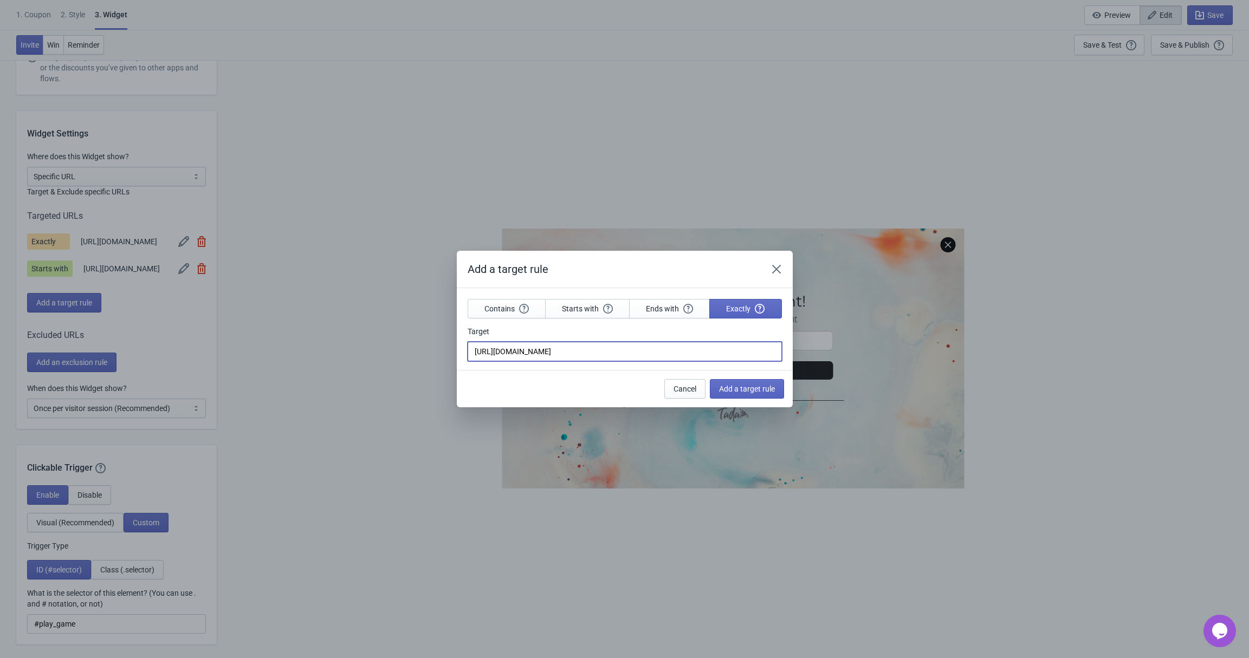
drag, startPoint x: 602, startPoint y: 352, endPoint x: 469, endPoint y: 354, distance: 133.3
click at [469, 354] on input "[URL][DOMAIN_NAME]" at bounding box center [625, 352] width 314 height 20
click at [549, 377] on div "Cancel Add a target rule" at bounding box center [620, 385] width 327 height 28
click at [782, 267] on button "Close" at bounding box center [777, 270] width 20 height 20
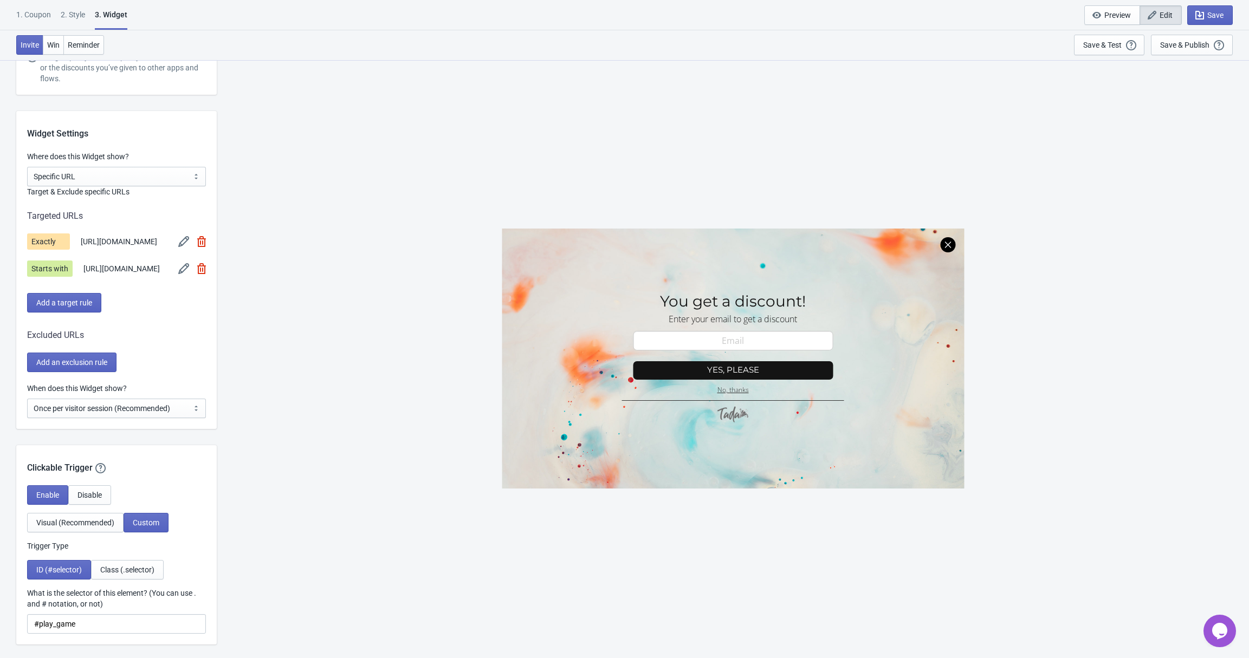
click at [275, 381] on div "SASDERWERT3H You get a discount! Enter your email to get a discount email-input…" at bounding box center [732, 359] width 1021 height 598
